Goal: Use online tool/utility: Utilize a website feature to perform a specific function

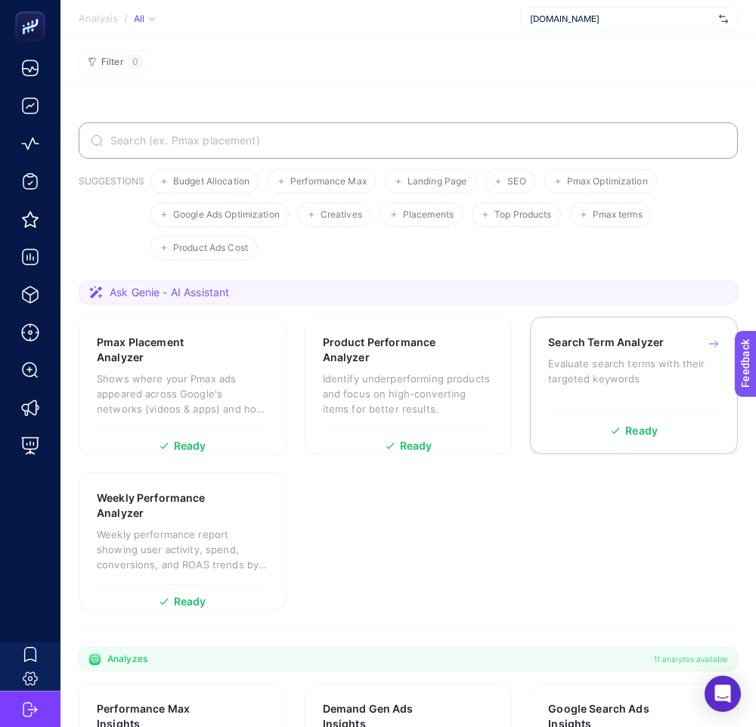
click at [612, 361] on p "Evaluate search terms with their targeted keywords" at bounding box center [634, 371] width 172 height 30
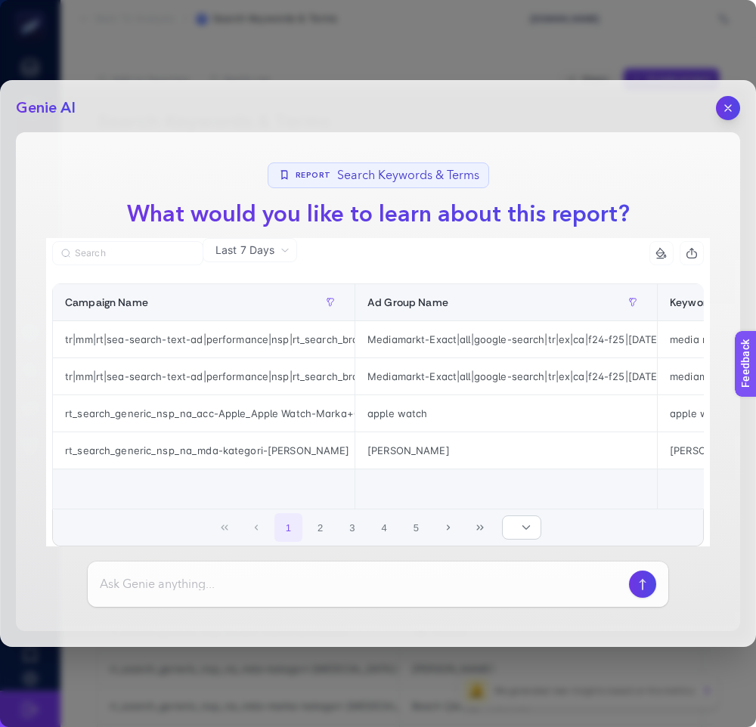
click at [335, 574] on div at bounding box center [378, 584] width 580 height 45
click at [279, 582] on input at bounding box center [361, 584] width 523 height 18
click at [489, 592] on input at bounding box center [361, 584] width 523 height 18
type input "özet cıkarabilri misin"
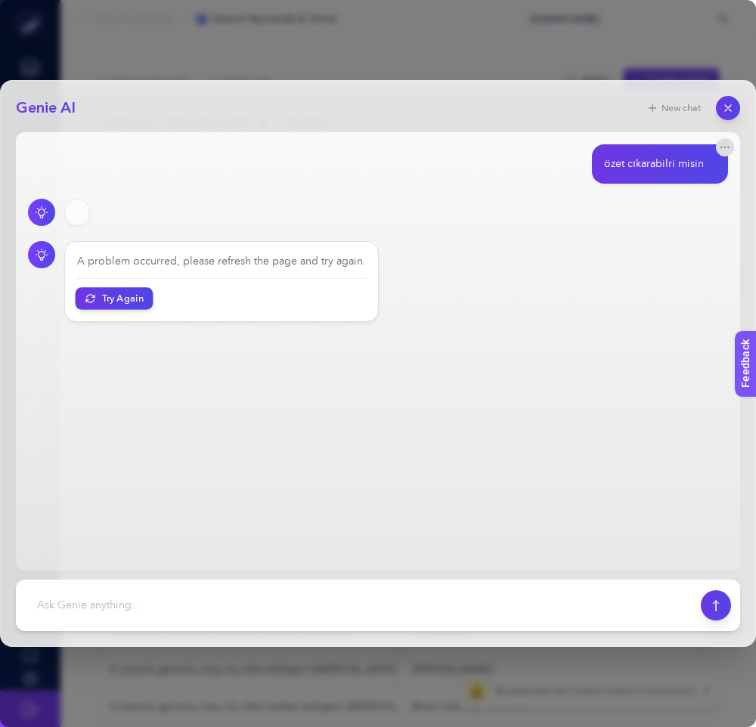
click at [130, 296] on button "Try Again" at bounding box center [115, 298] width 78 height 22
